Goal: Transaction & Acquisition: Subscribe to service/newsletter

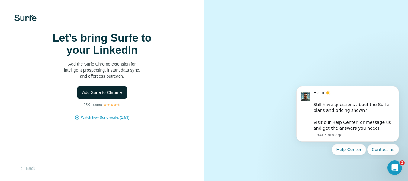
click at [114, 95] on span "Add Surfe to Chrome" at bounding box center [102, 92] width 40 height 6
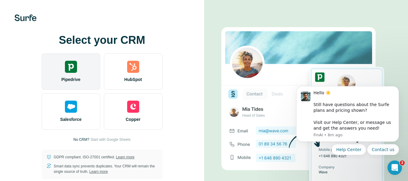
click at [78, 68] on div "Pipedrive" at bounding box center [71, 71] width 59 height 36
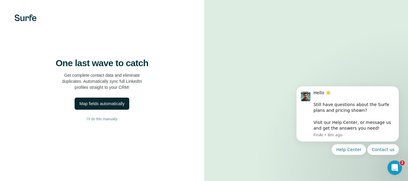
click at [123, 106] on div "Map fields automatically" at bounding box center [101, 103] width 45 height 6
